Goal: Transaction & Acquisition: Purchase product/service

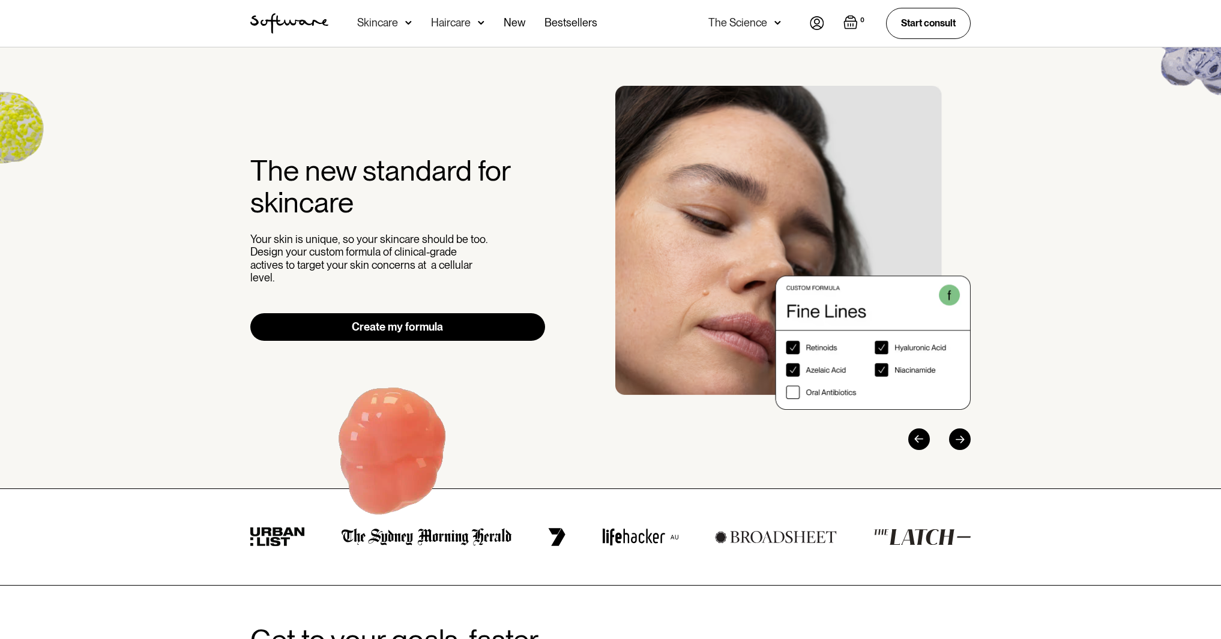
click at [409, 323] on link "Create my formula" at bounding box center [397, 327] width 295 height 28
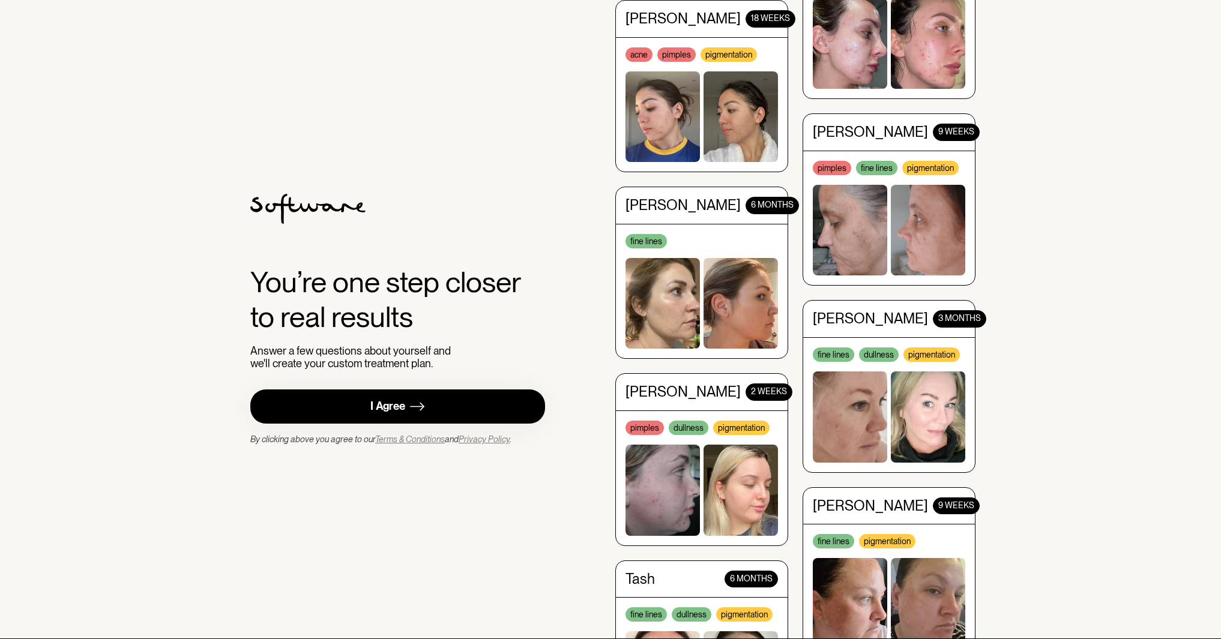
click at [382, 409] on div "I Agree" at bounding box center [387, 407] width 35 height 14
